Goal: Transaction & Acquisition: Subscribe to service/newsletter

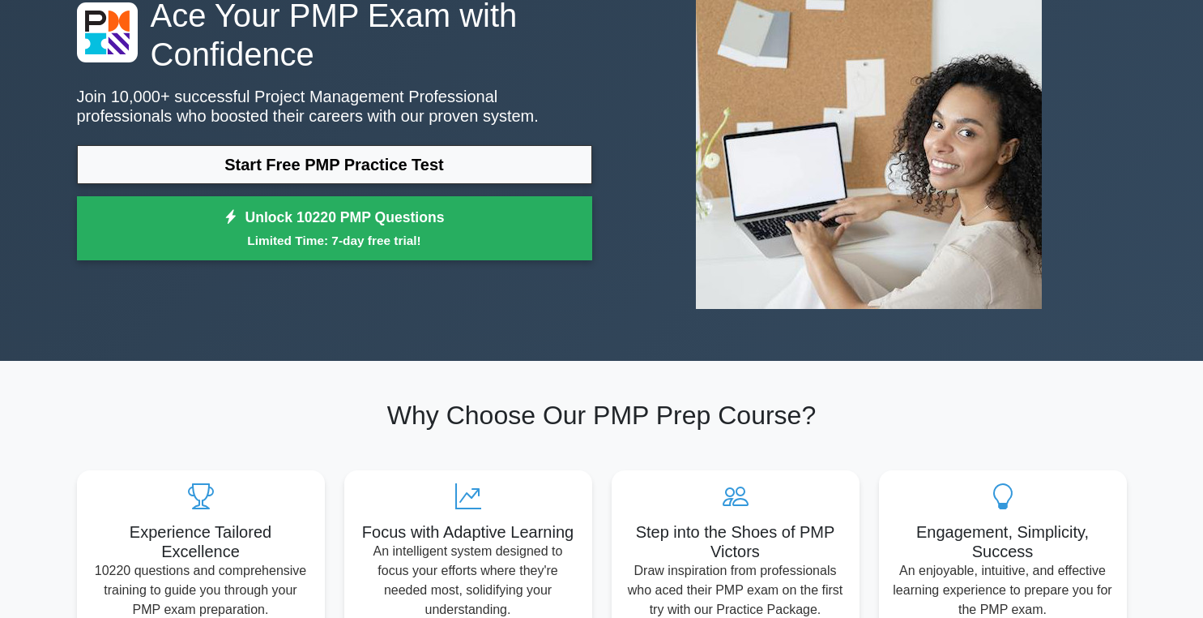
click at [437, 358] on div "Ace Your PMP Exam with Confidence Join 10,000+ successful Project Management Pr…" at bounding box center [602, 132] width 1070 height 458
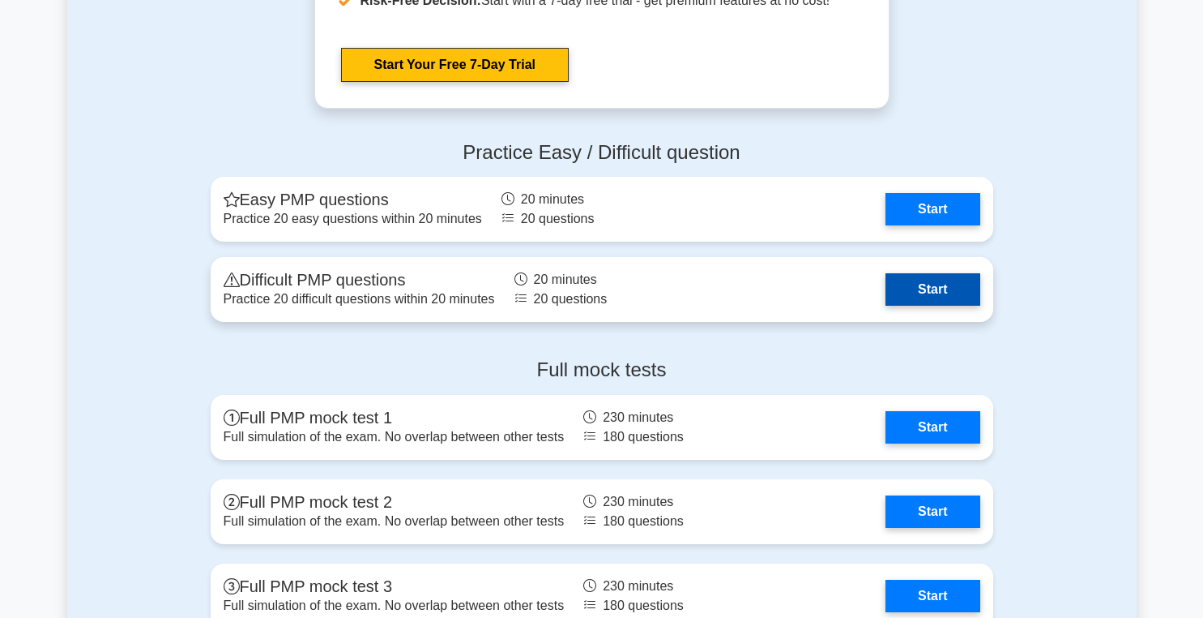
scroll to position [4382, 0]
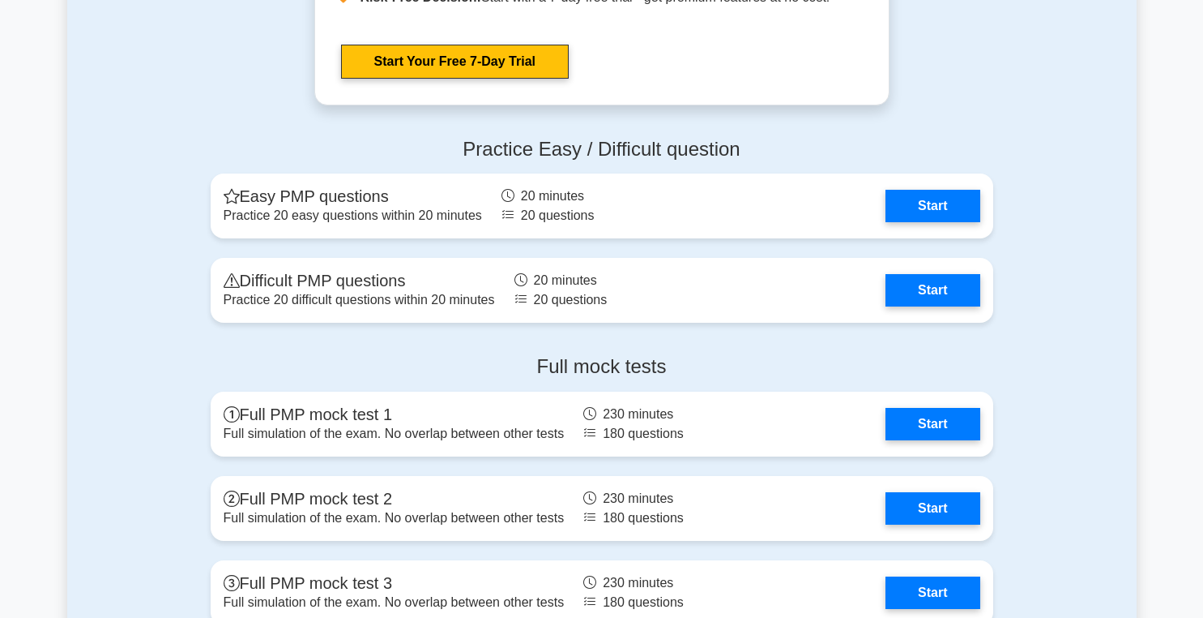
click at [779, 366] on h4 "Full mock tests" at bounding box center [602, 367] width 783 height 24
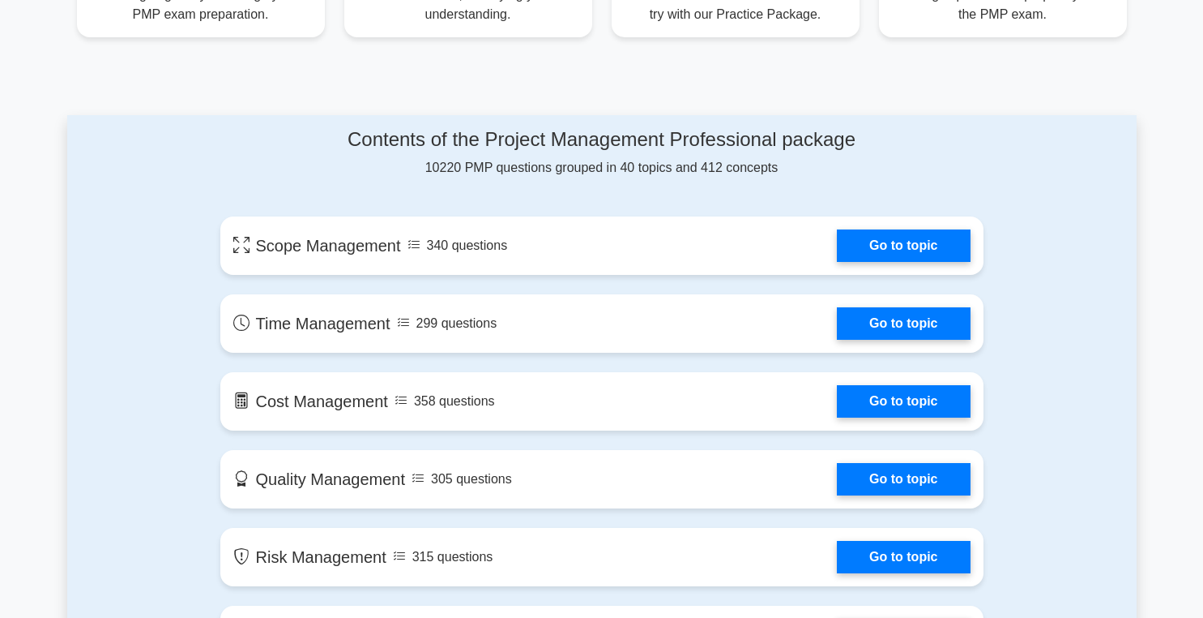
scroll to position [703, 0]
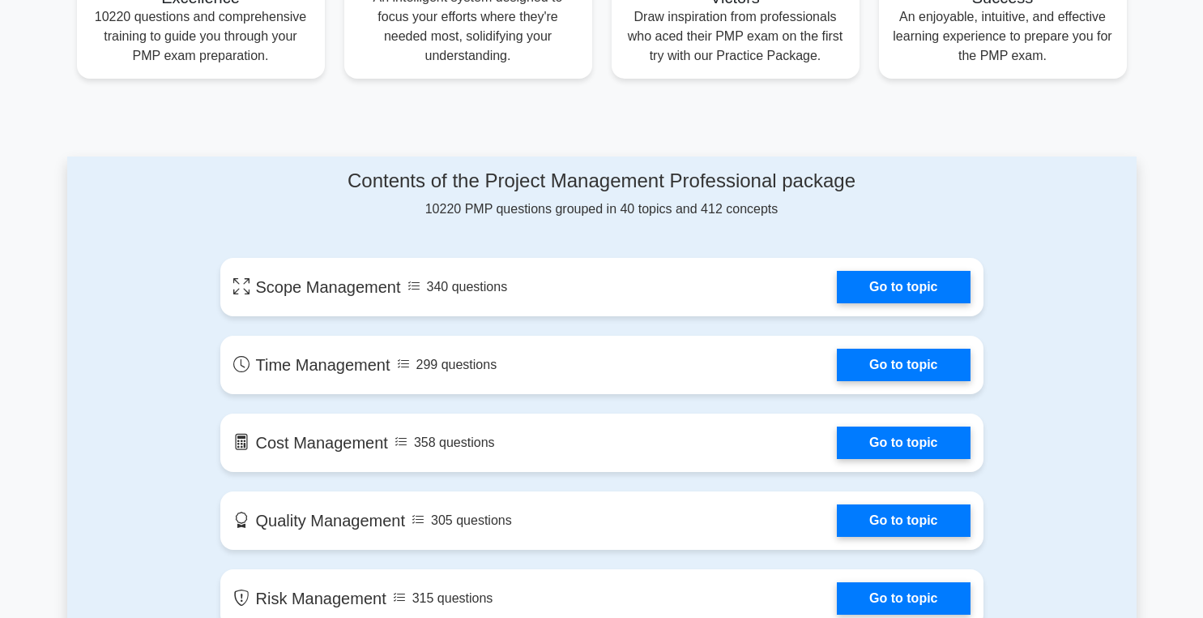
click at [807, 208] on div "Contents of the Project Management Professional package 10220 PMP questions gro…" at bounding box center [601, 193] width 763 height 49
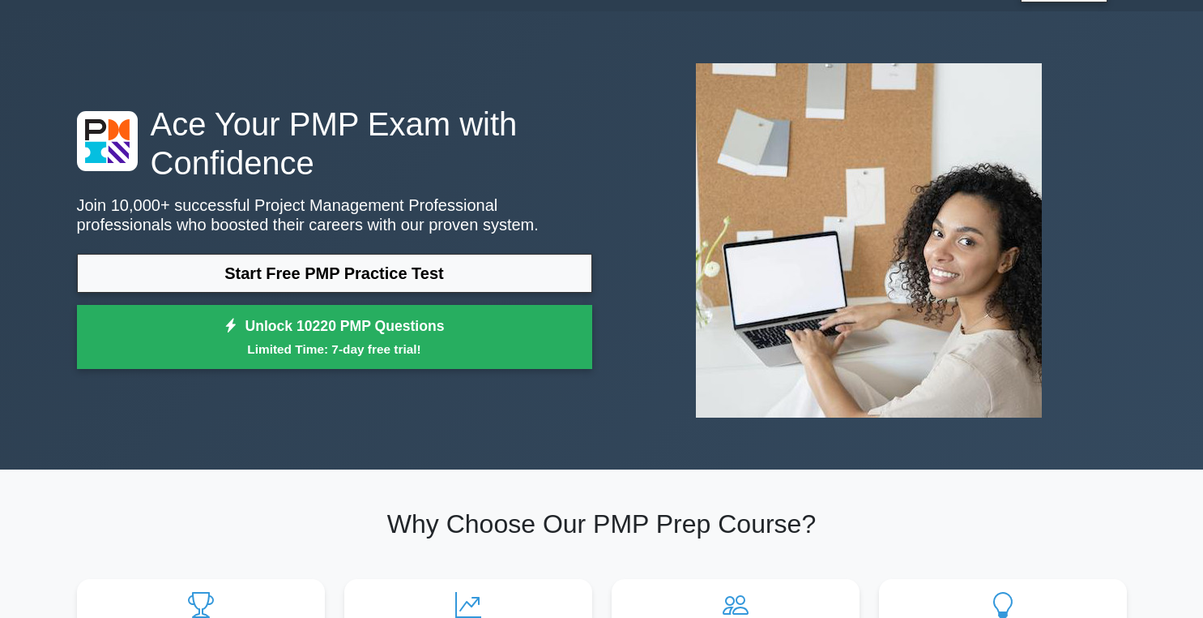
scroll to position [0, 0]
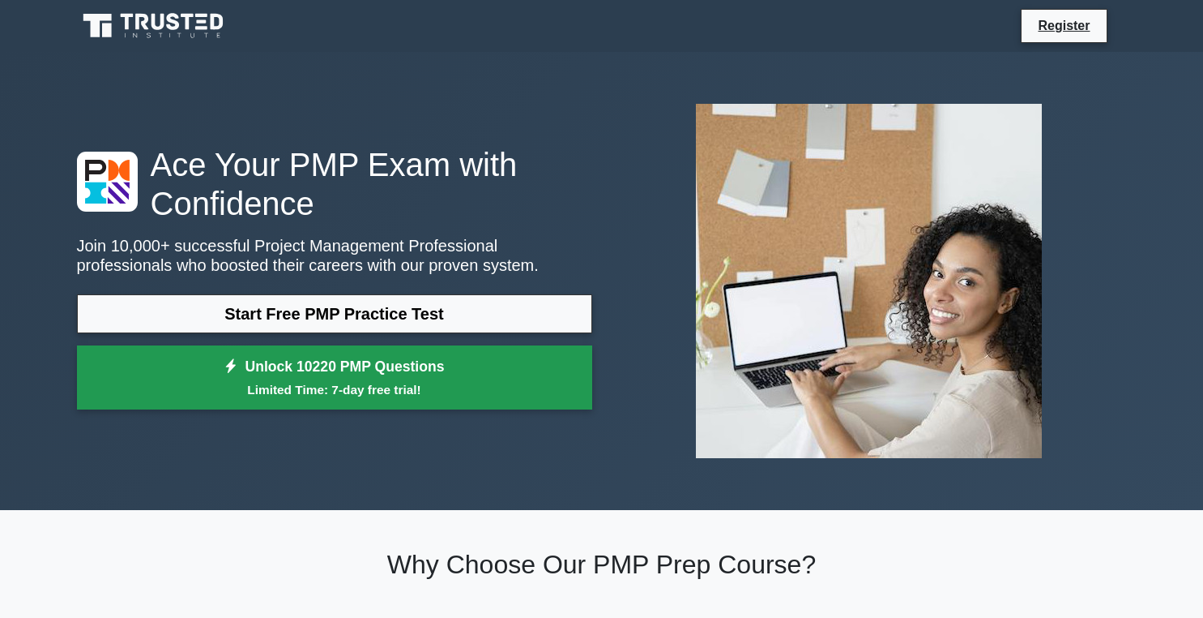
click at [421, 395] on small "Limited Time: 7-day free trial!" at bounding box center [334, 389] width 475 height 19
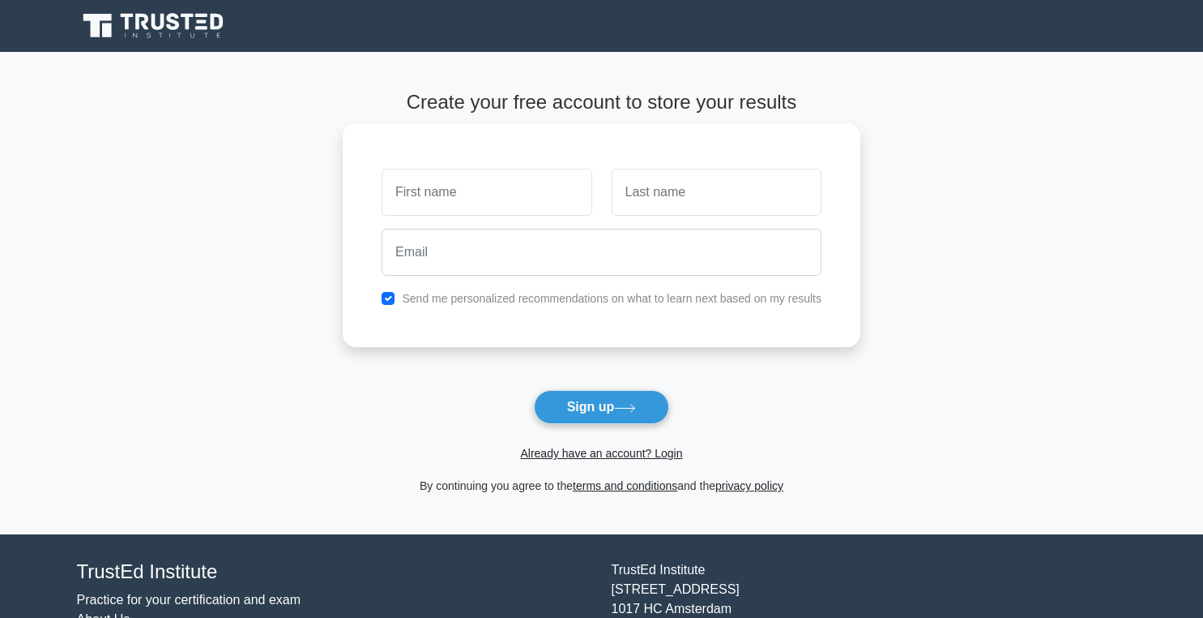
scroll to position [96, 0]
